Goal: Information Seeking & Learning: Get advice/opinions

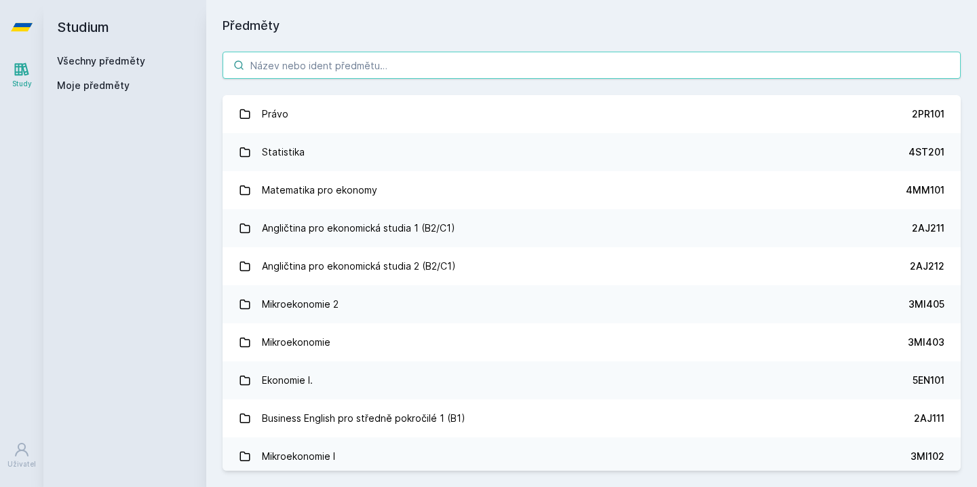
click at [410, 72] on input "search" at bounding box center [592, 65] width 738 height 27
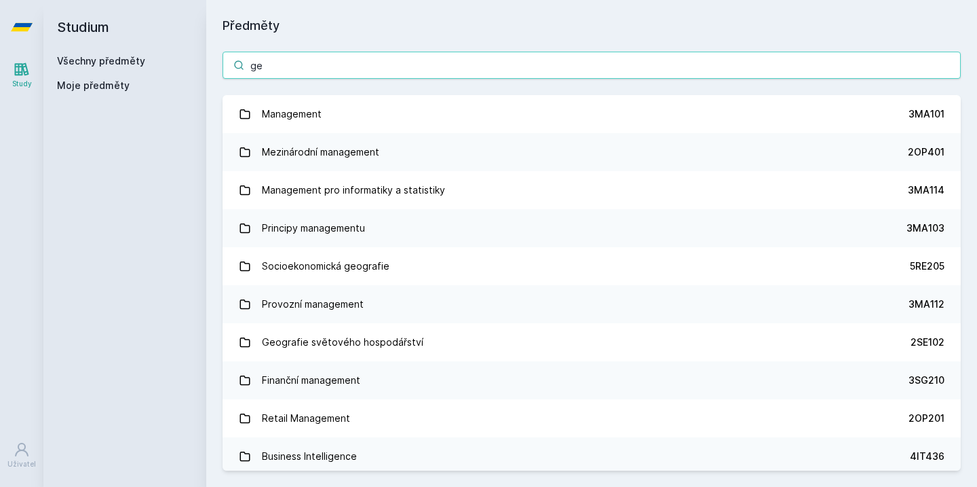
type input "g"
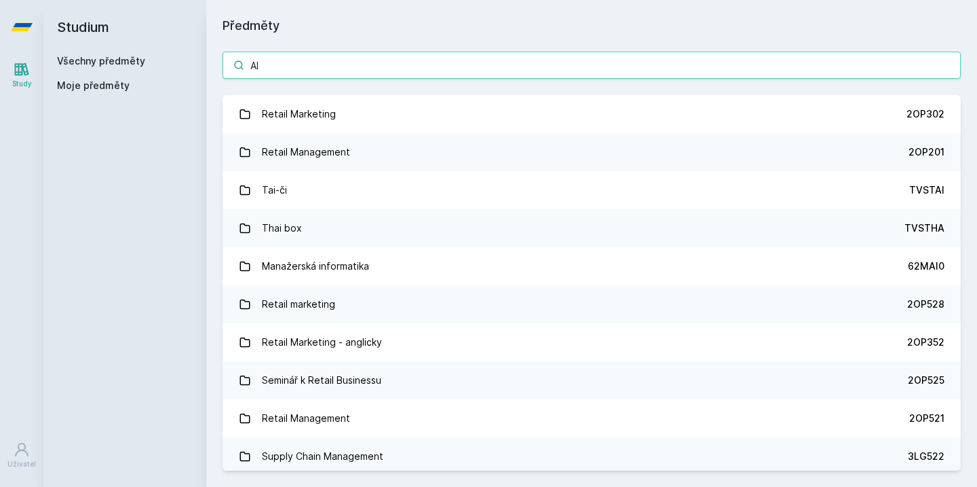
type input "A"
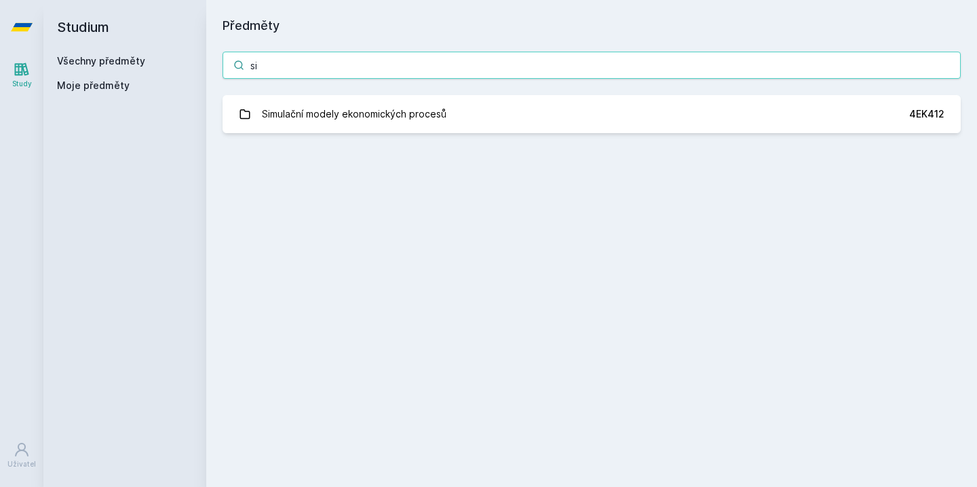
type input "s"
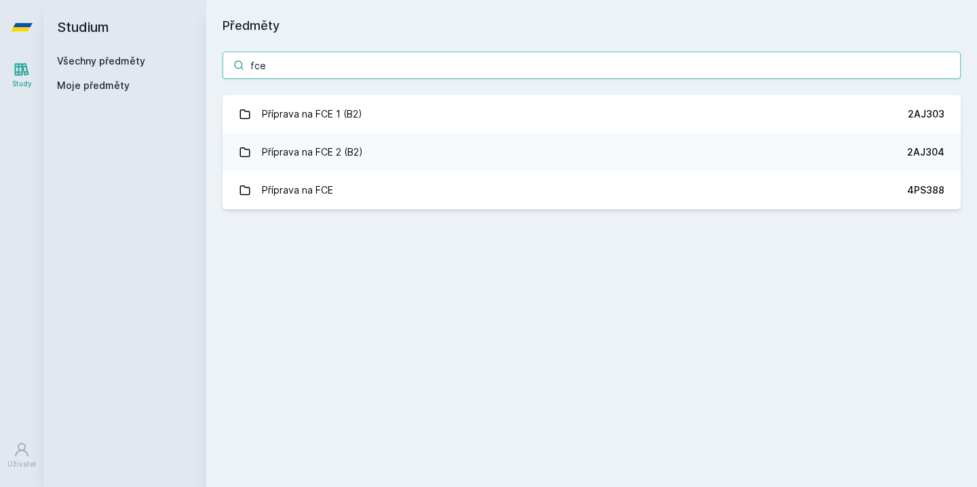
type input "frce"
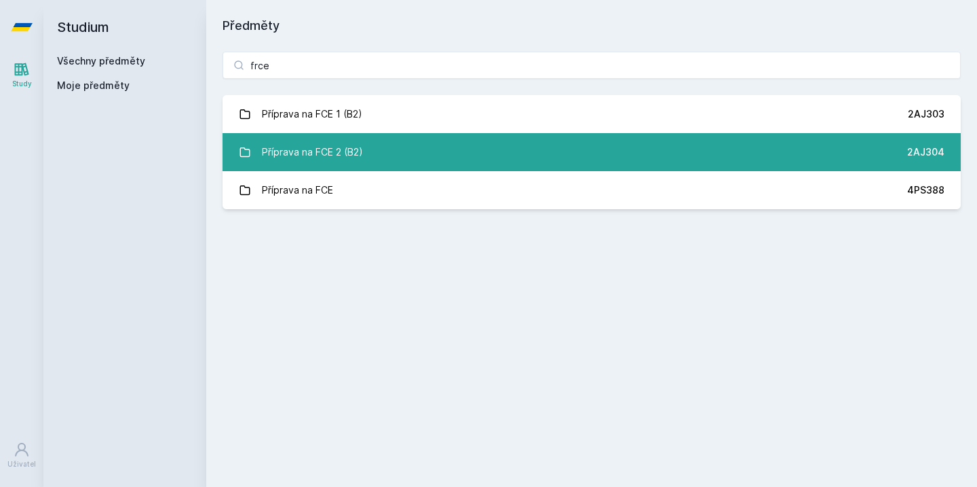
drag, startPoint x: 595, startPoint y: 94, endPoint x: 569, endPoint y: 162, distance: 72.0
click at [569, 162] on link "Příprava na FCE 2 (B2) 2AJ304" at bounding box center [592, 152] width 738 height 38
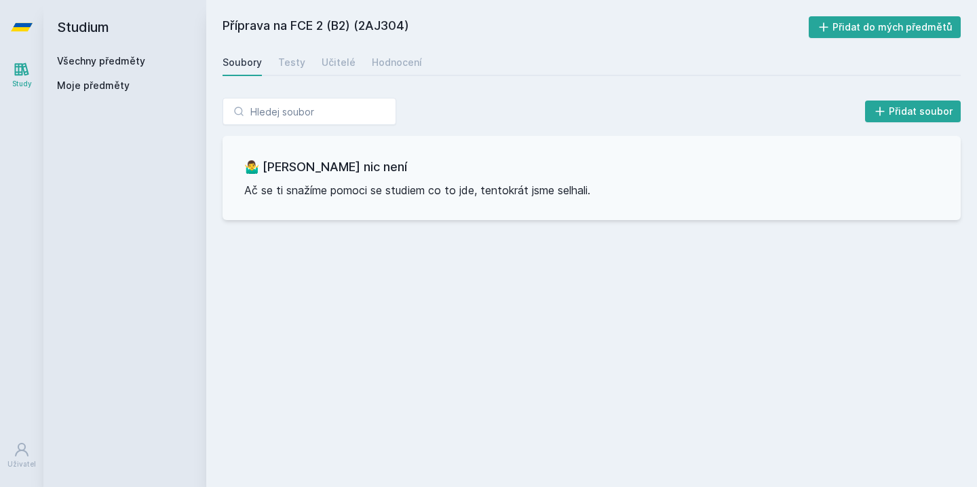
scroll to position [-1, 0]
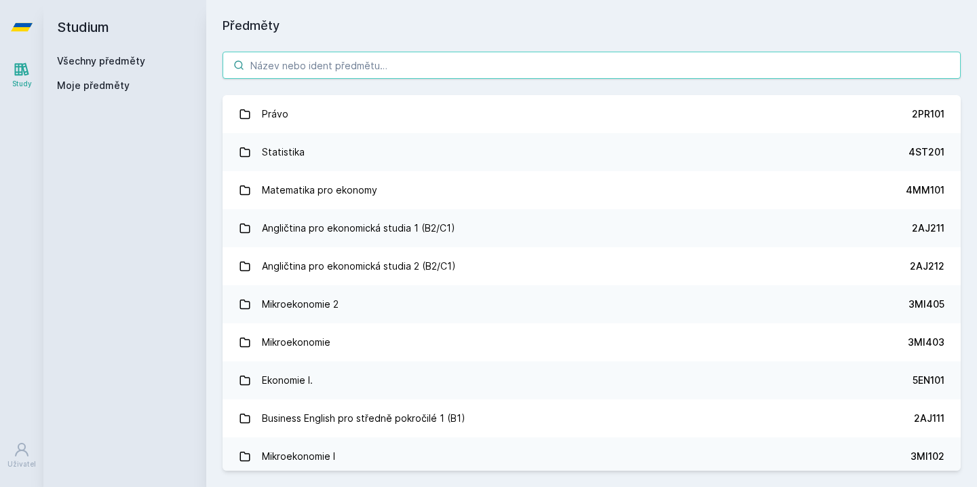
click at [518, 64] on input "search" at bounding box center [592, 65] width 738 height 27
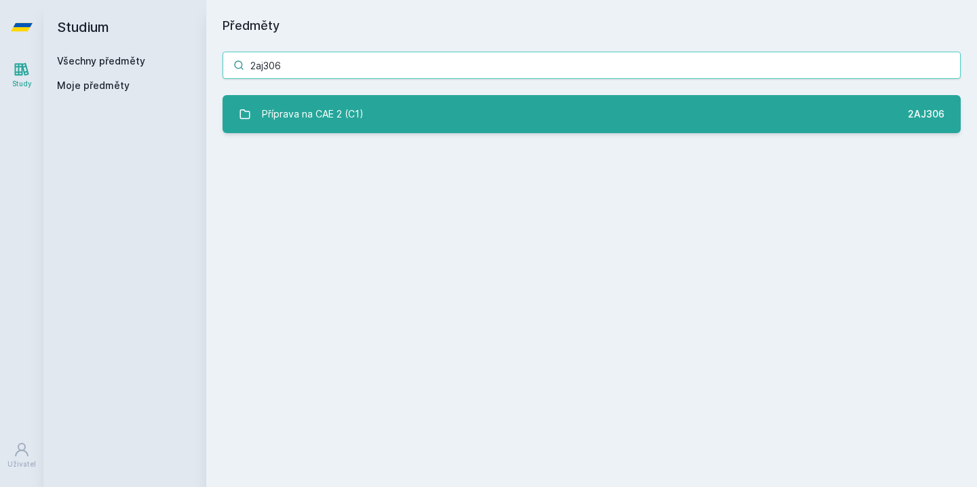
type input "2aj306"
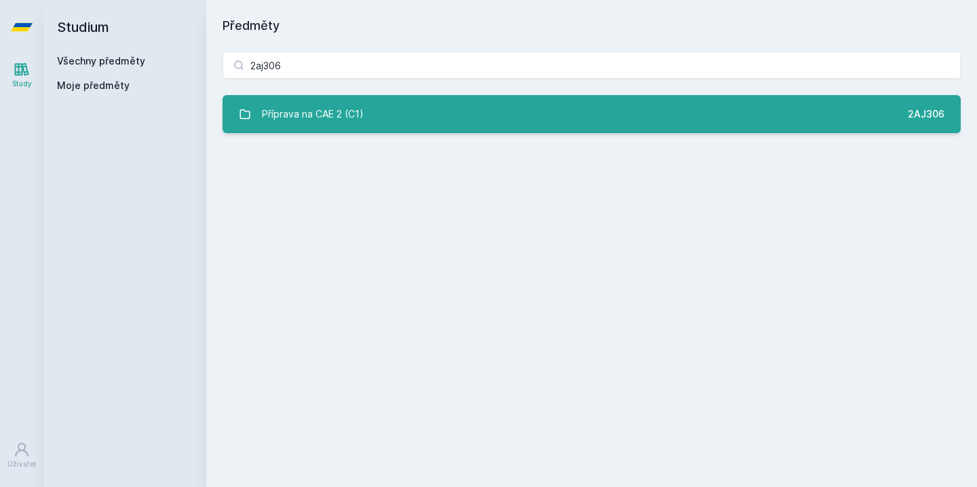
click at [552, 110] on link "Příprava na CAE 2 (C1) 2AJ306" at bounding box center [592, 114] width 738 height 38
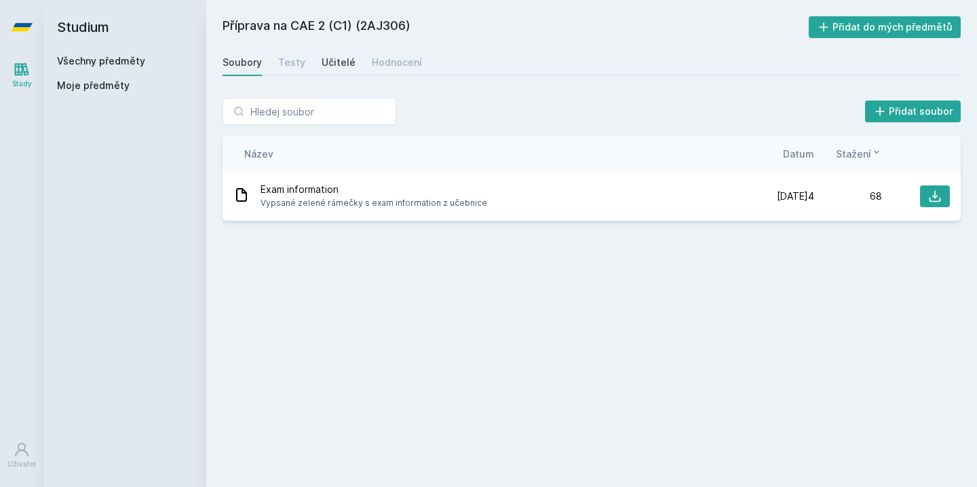
click at [342, 69] on div "Učitelé" at bounding box center [339, 63] width 34 height 14
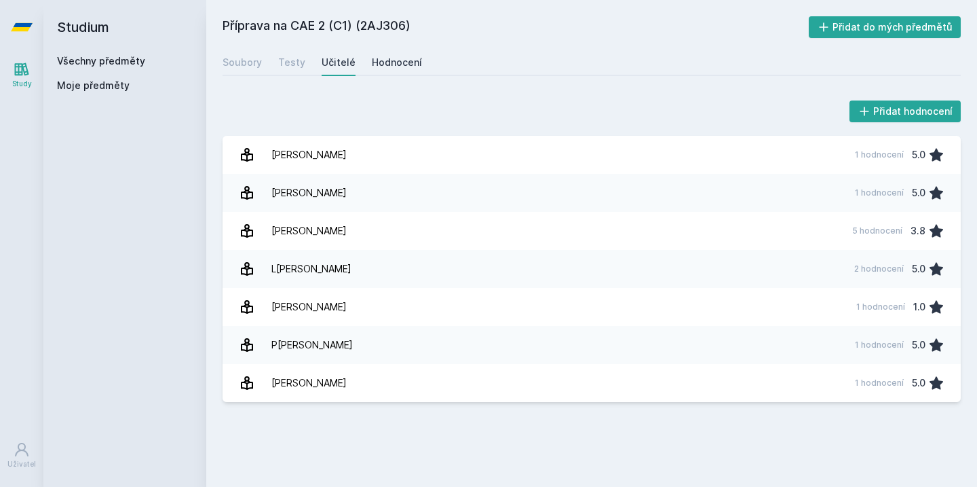
click at [395, 60] on div "Hodnocení" at bounding box center [397, 63] width 50 height 14
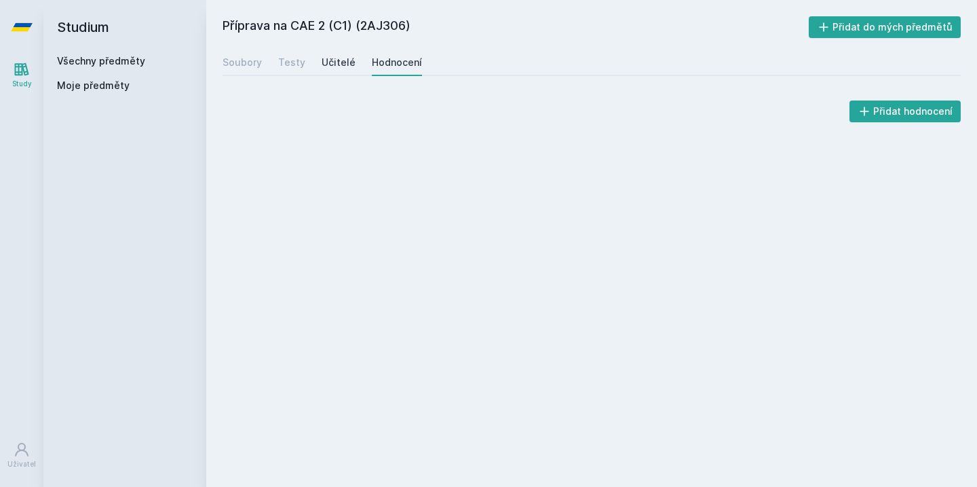
click at [341, 63] on div "Učitelé" at bounding box center [339, 63] width 34 height 14
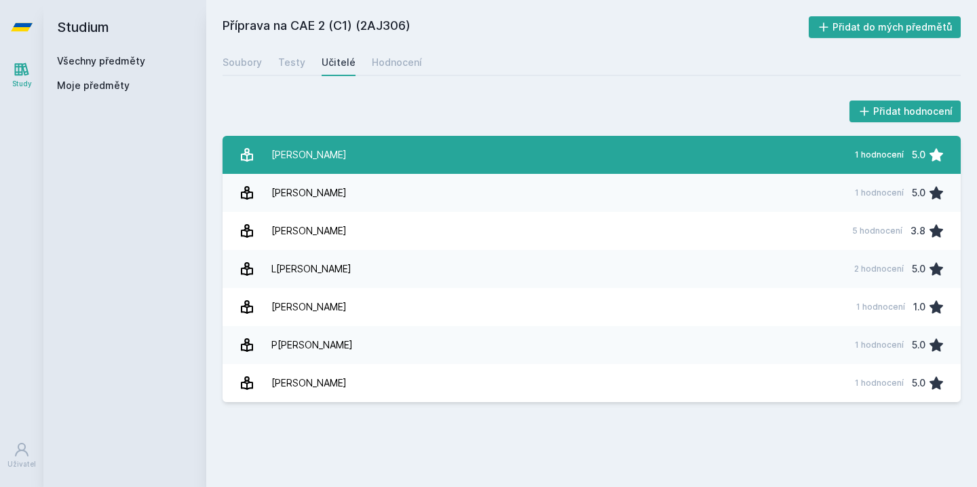
click at [459, 145] on link "[PERSON_NAME] 1 hodnocení 5.0" at bounding box center [592, 155] width 738 height 38
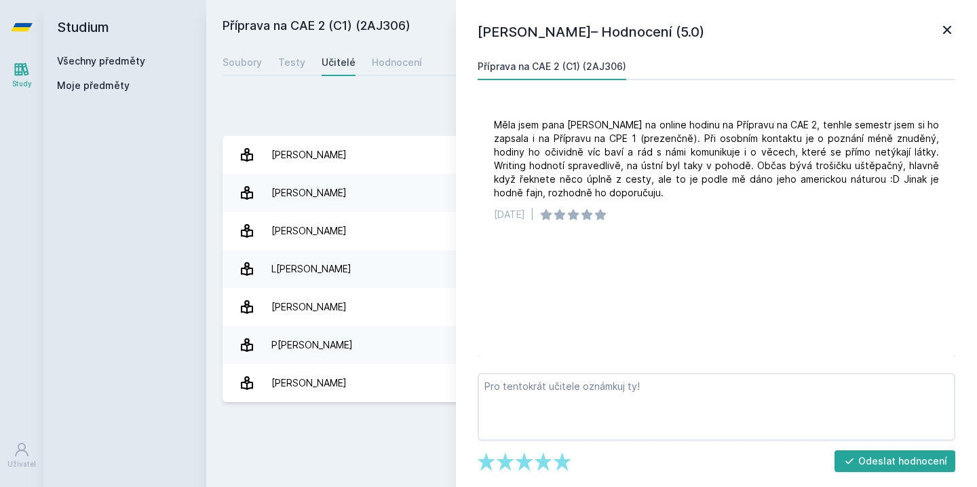
click at [962, 33] on div "[PERSON_NAME]– Hodnocení (5.0) Příprava na CAE 2 (C1) (2AJ306) Měla jsem pana […" at bounding box center [716, 243] width 521 height 487
click at [950, 31] on icon at bounding box center [947, 30] width 16 height 16
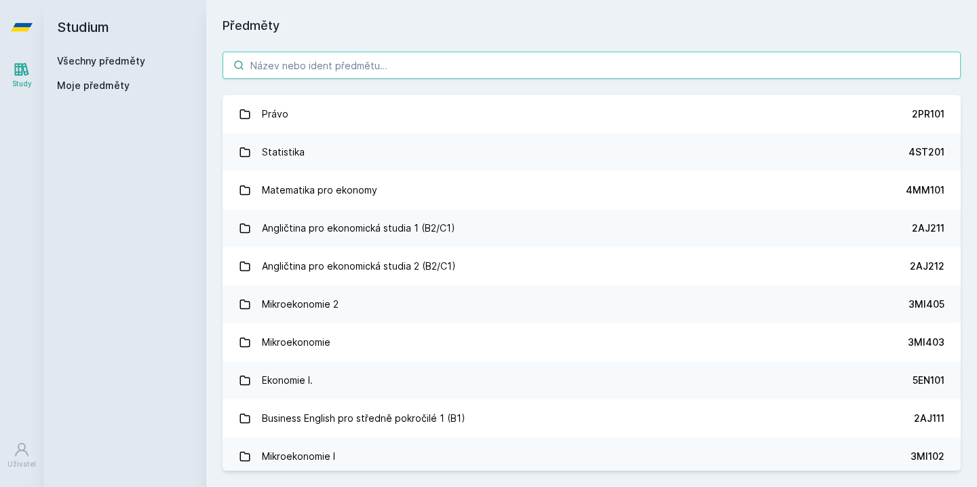
click at [851, 54] on input "search" at bounding box center [592, 65] width 738 height 27
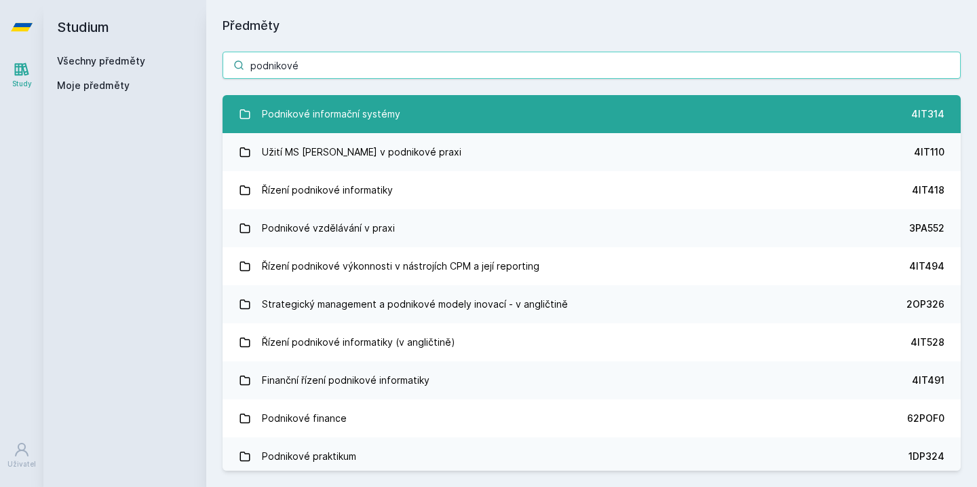
type input "podnikové"
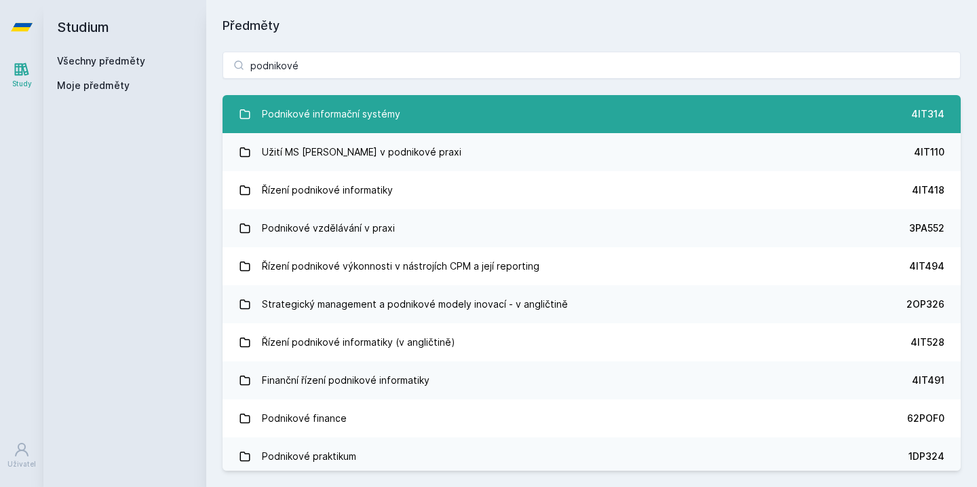
click at [762, 121] on link "Podnikové informační systémy 4IT314" at bounding box center [592, 114] width 738 height 38
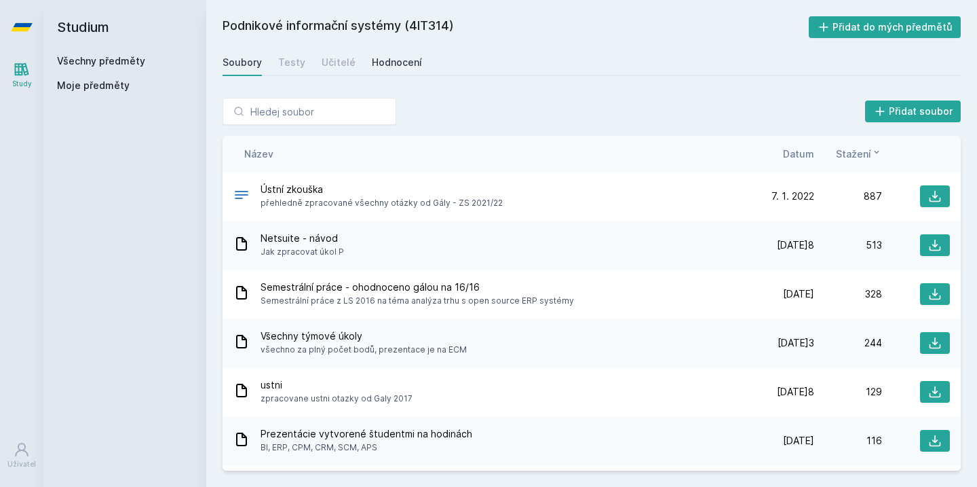
click at [407, 62] on div "Hodnocení" at bounding box center [397, 63] width 50 height 14
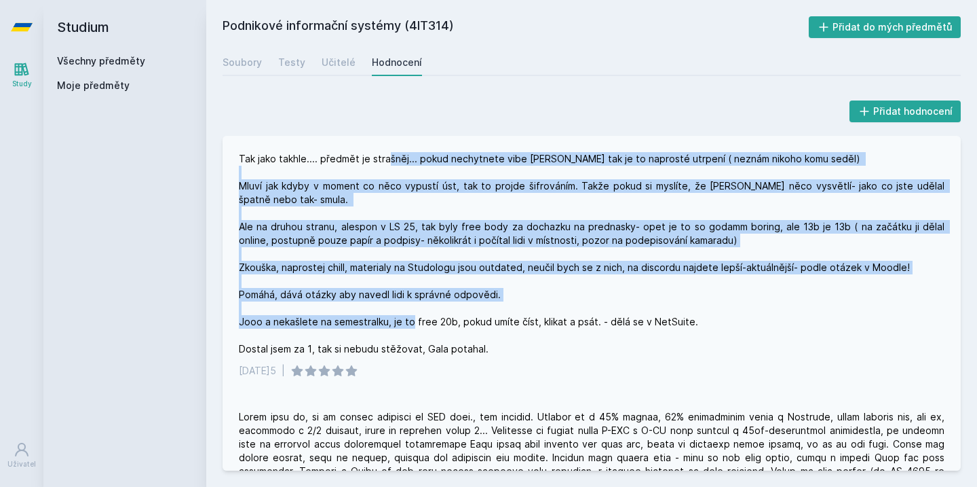
drag, startPoint x: 388, startPoint y: 153, endPoint x: 502, endPoint y: 330, distance: 210.7
click at [502, 328] on div "Tak jako takhle.... předmět je strašněj... pokud nechytnete vibe [PERSON_NAME] …" at bounding box center [592, 254] width 706 height 204
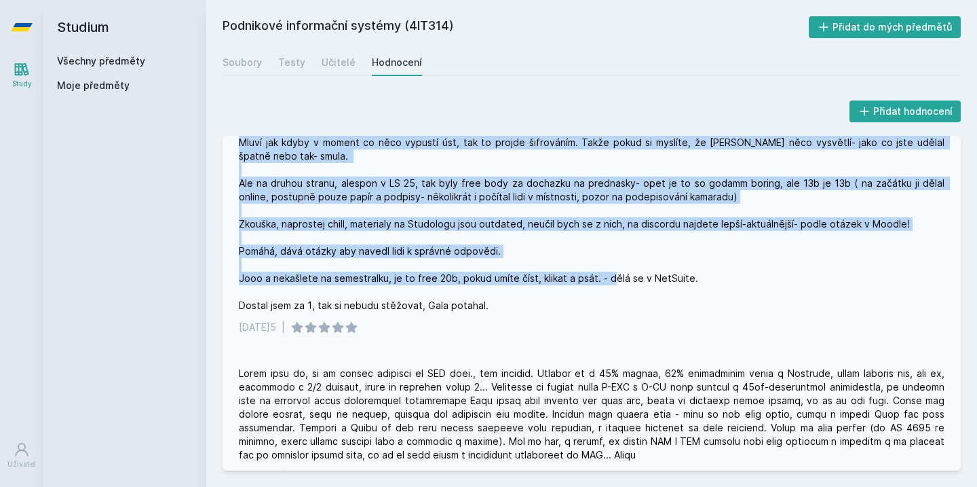
scroll to position [48, 0]
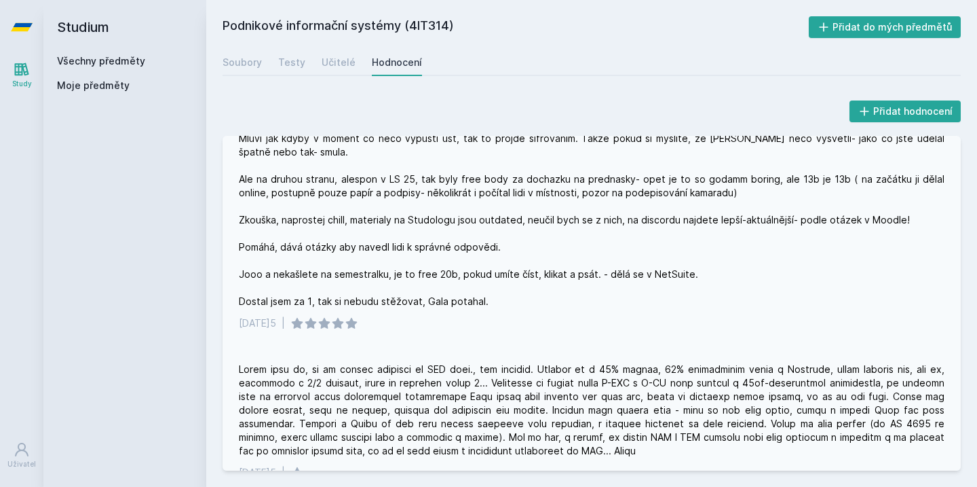
click at [508, 298] on div "Tak jako takhle.... předmět je strašněj... pokud nechytnete vibe [PERSON_NAME] …" at bounding box center [592, 207] width 706 height 204
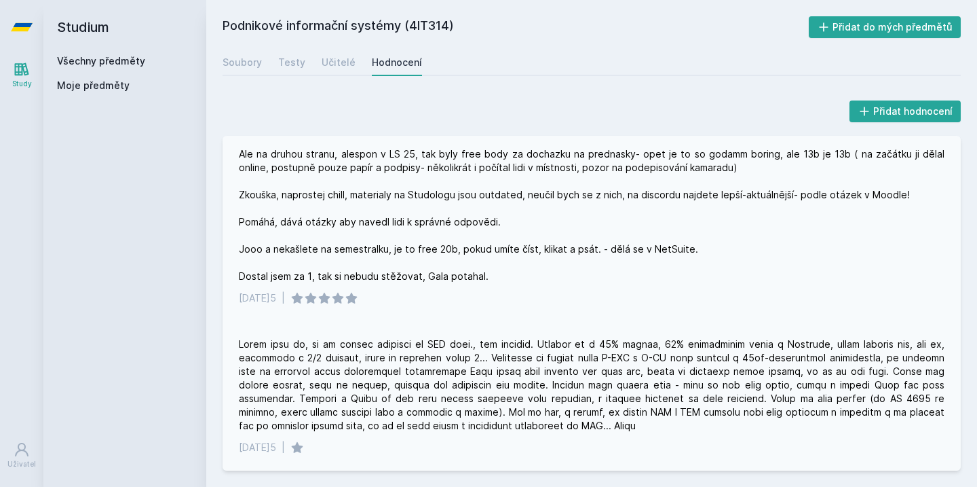
scroll to position [78, 0]
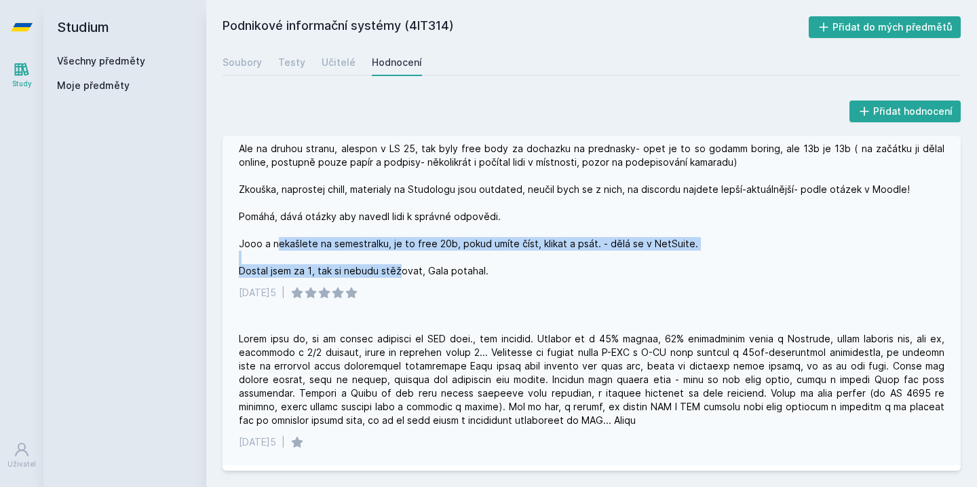
drag, startPoint x: 369, startPoint y: 244, endPoint x: 557, endPoint y: 262, distance: 188.2
click at [557, 263] on div "Tak jako takhle.... předmět je strašněj... pokud nechytnete vibe [PERSON_NAME] …" at bounding box center [592, 176] width 706 height 204
click at [556, 262] on div "Tak jako takhle.... předmět je strašněj... pokud nechytnete vibe [PERSON_NAME] …" at bounding box center [592, 176] width 706 height 204
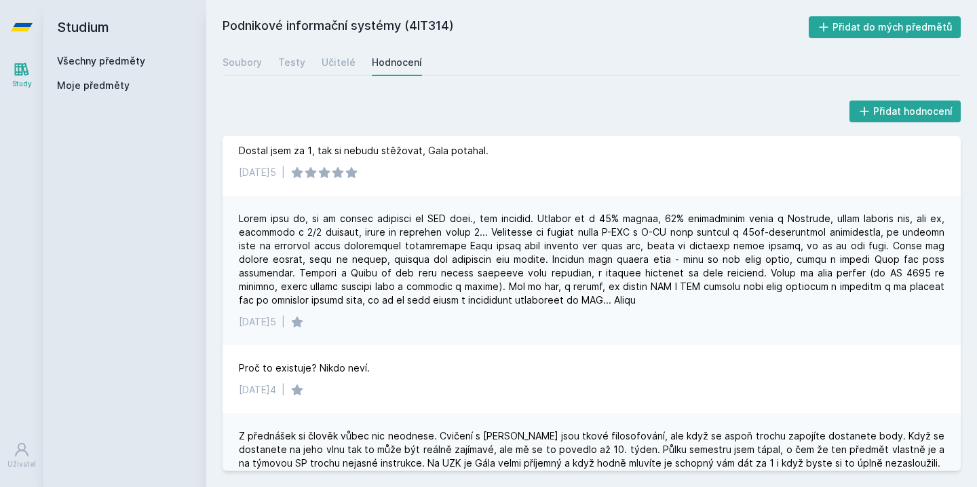
scroll to position [202, 0]
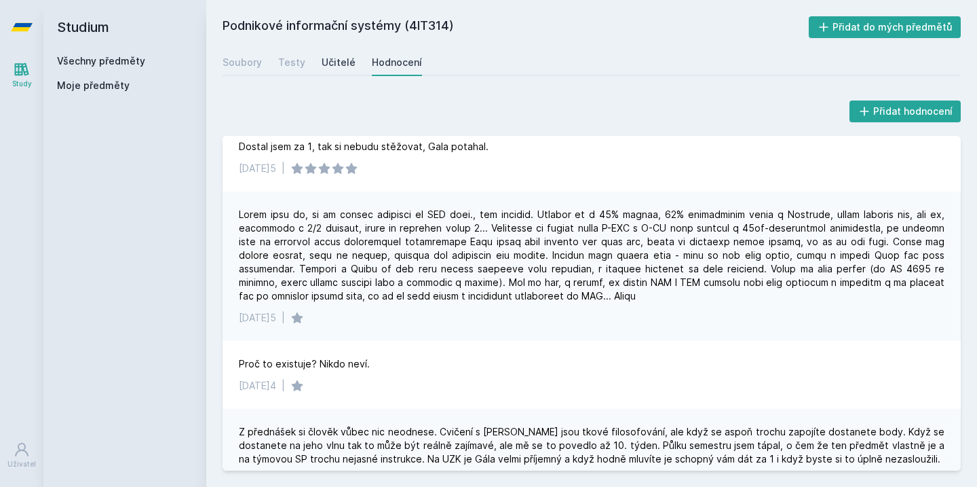
click at [342, 58] on div "Učitelé" at bounding box center [339, 63] width 34 height 14
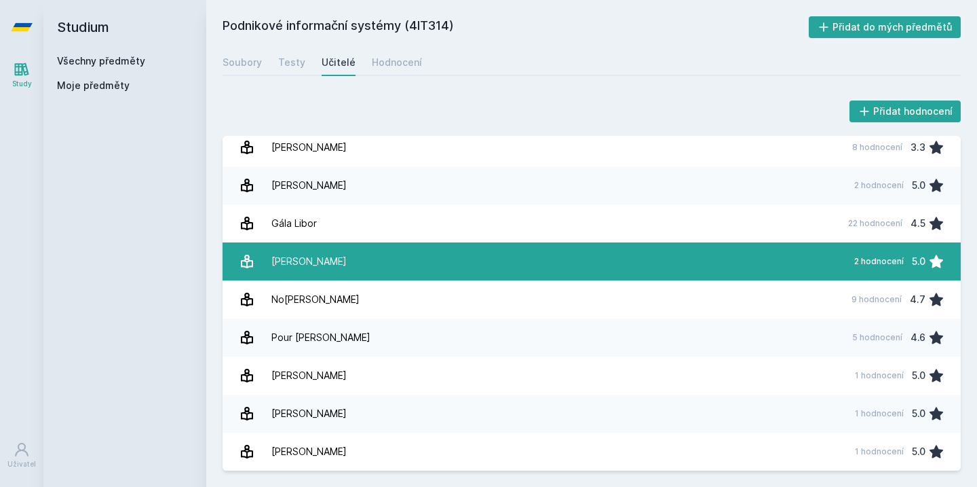
scroll to position [7, 0]
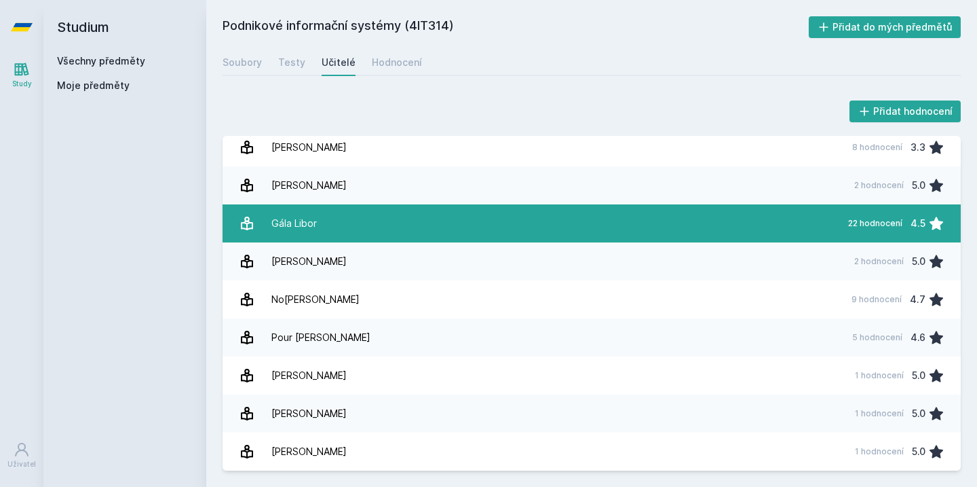
click at [443, 219] on link "Gála Libor 22 hodnocení 4.5" at bounding box center [592, 223] width 738 height 38
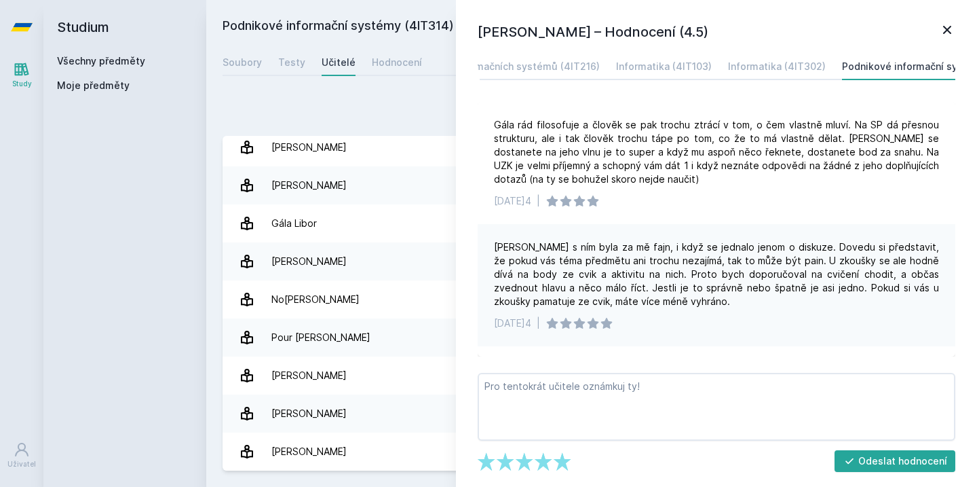
scroll to position [0, 98]
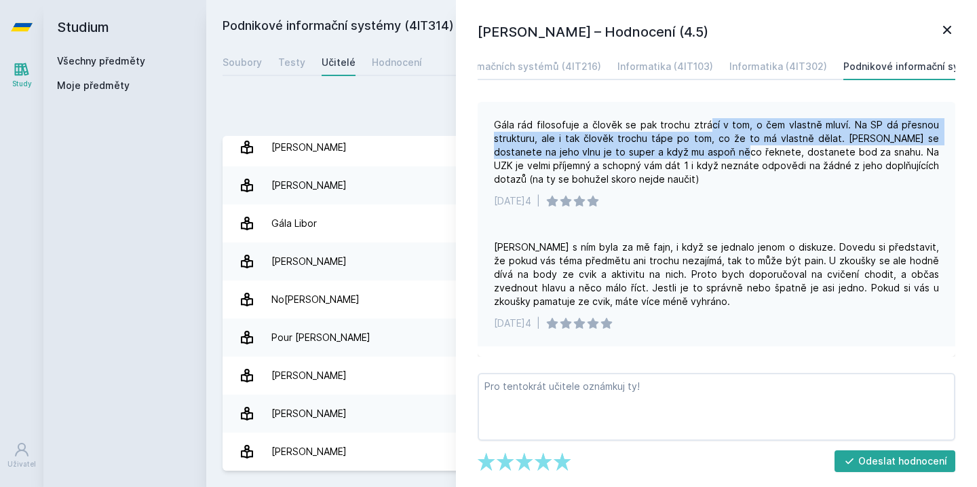
drag, startPoint x: 711, startPoint y: 124, endPoint x: 719, endPoint y: 146, distance: 24.1
click at [720, 147] on div "Gála rád filosofuje a člověk se pak trochu ztrácí v tom, o čem vlastně mluví. N…" at bounding box center [716, 152] width 445 height 68
click at [716, 139] on div "Gála rád filosofuje a člověk se pak trochu ztrácí v tom, o čem vlastně mluví. N…" at bounding box center [716, 152] width 445 height 68
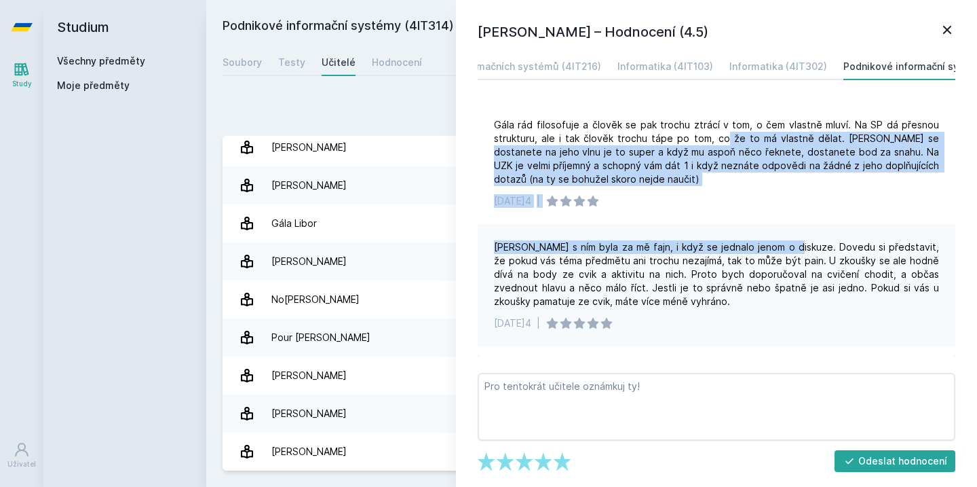
drag, startPoint x: 716, startPoint y: 139, endPoint x: 778, endPoint y: 265, distance: 140.5
click at [778, 259] on div "Gála rád filosofuje a člověk se pak trochu ztrácí v tom, o čem vlastně mluví. N…" at bounding box center [717, 229] width 478 height 255
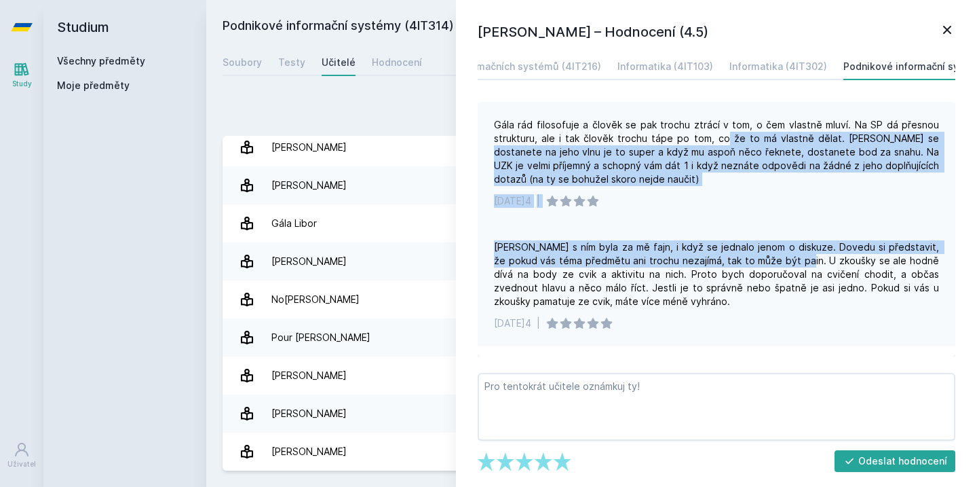
click at [795, 214] on div "Gála rád filosofuje a člověk se pak trochu ztrácí v tom, o čem vlastně mluví. N…" at bounding box center [717, 163] width 478 height 122
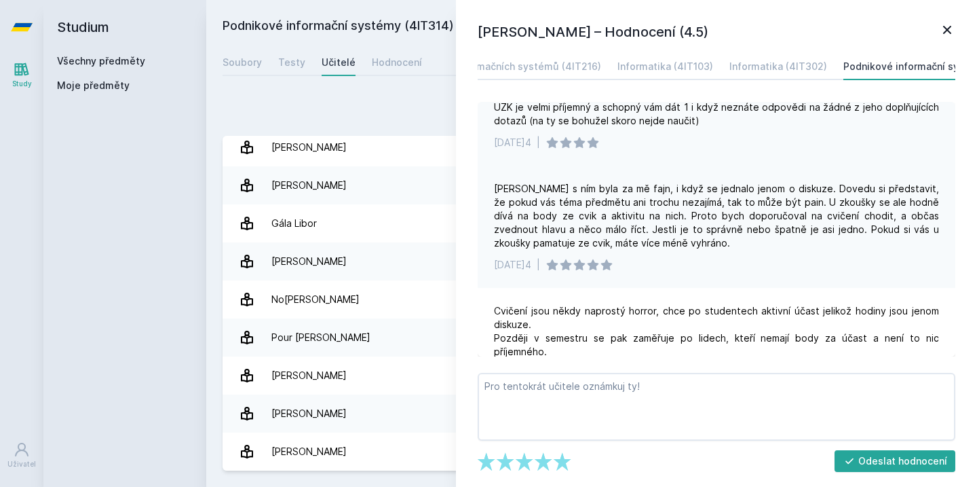
scroll to position [70, 0]
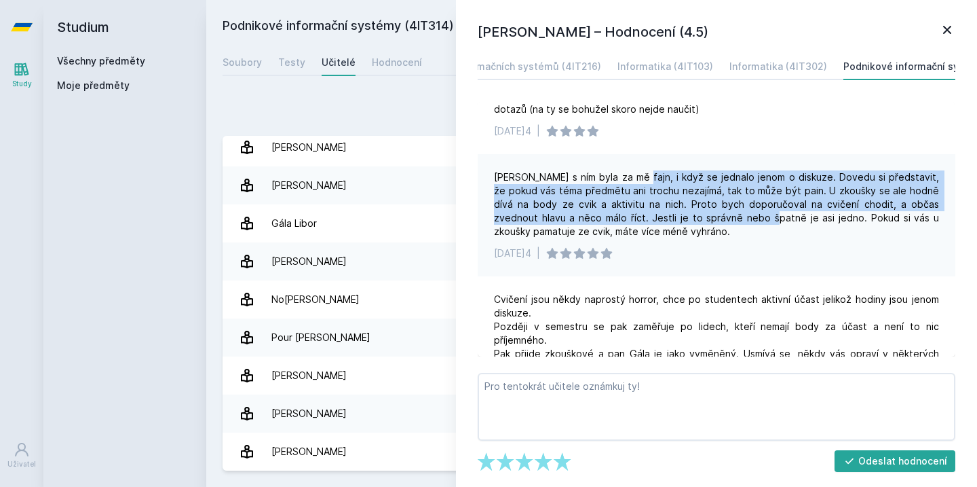
drag, startPoint x: 631, startPoint y: 182, endPoint x: 689, endPoint y: 211, distance: 65.3
click at [692, 213] on div "[PERSON_NAME] s ním byla za mě fajn, i když se jednalo jenom o diskuze. Dovedu …" at bounding box center [716, 204] width 445 height 68
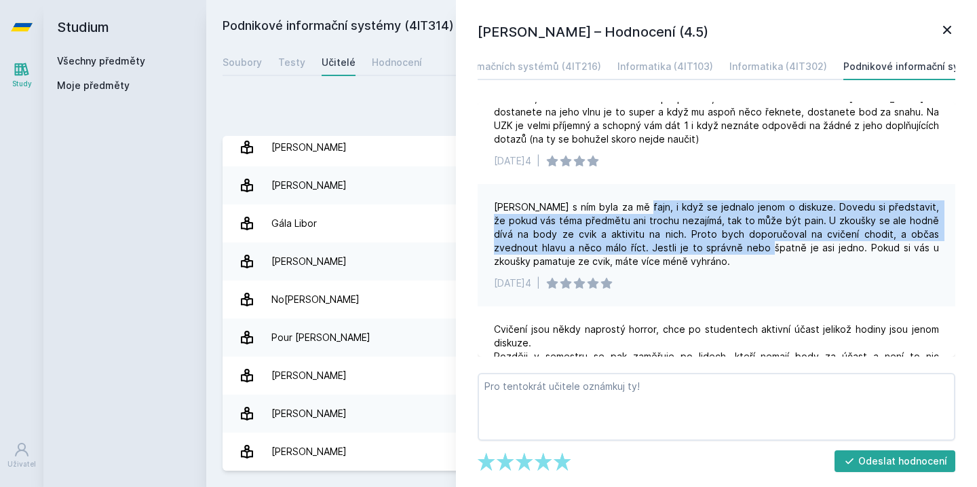
scroll to position [42, 0]
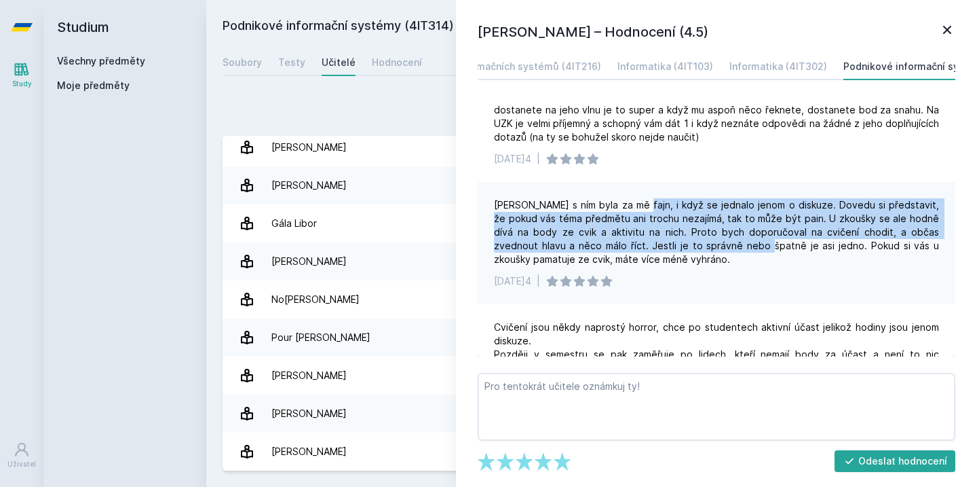
click at [485, 212] on div "[PERSON_NAME] s ním byla za mě fajn, i když se jednalo jenom o diskuze. Dovedu …" at bounding box center [717, 243] width 478 height 122
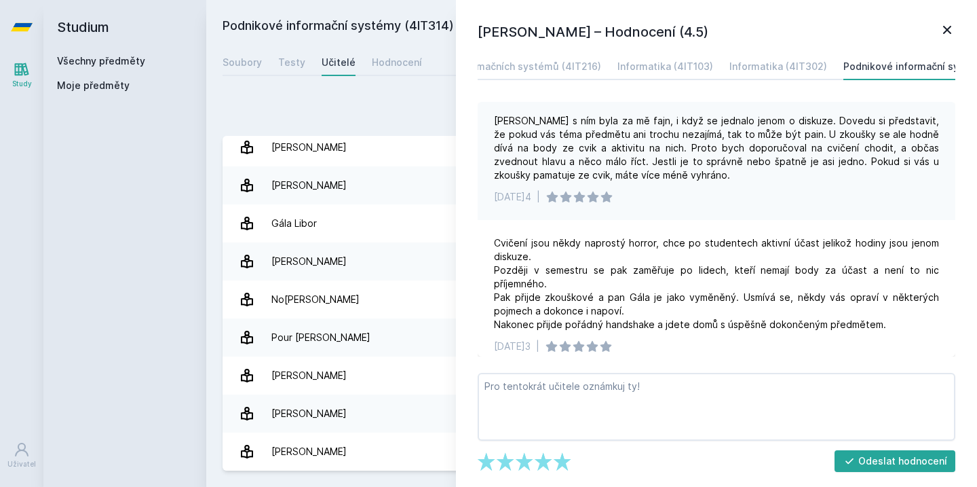
scroll to position [131, 0]
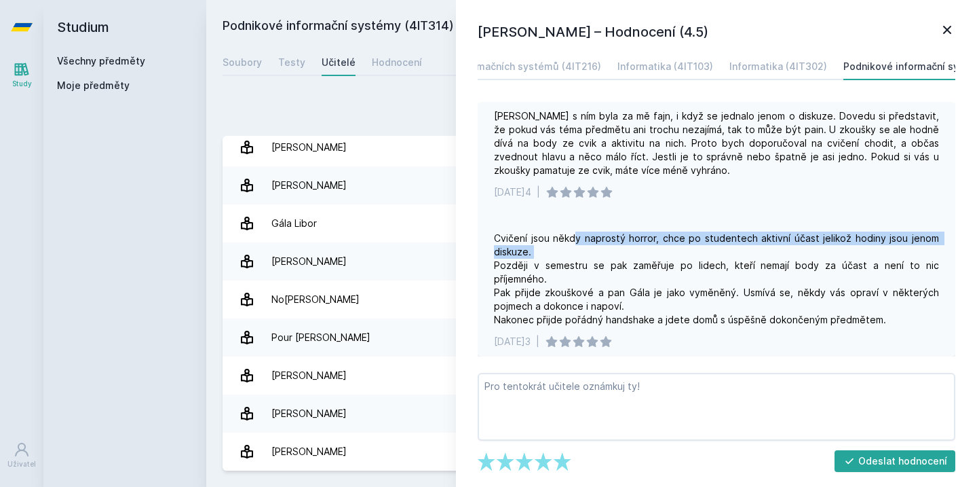
drag, startPoint x: 576, startPoint y: 233, endPoint x: 612, endPoint y: 251, distance: 41.0
click at [614, 253] on div "Cvičení jsou někdy naprostý horror, chce po studentech aktivní účast jelikož ho…" at bounding box center [716, 278] width 445 height 95
click at [950, 35] on icon at bounding box center [947, 30] width 16 height 16
